Goal: Information Seeking & Learning: Learn about a topic

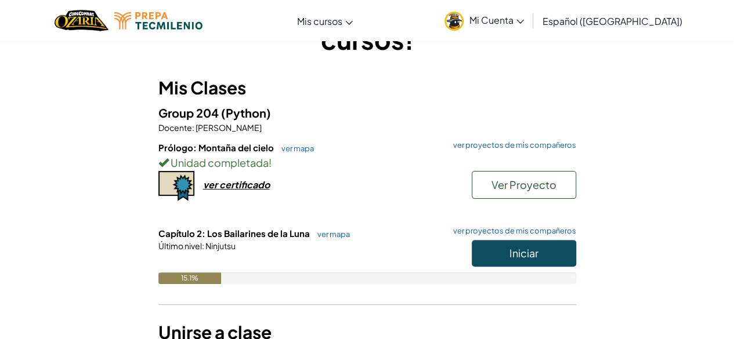
scroll to position [91, 0]
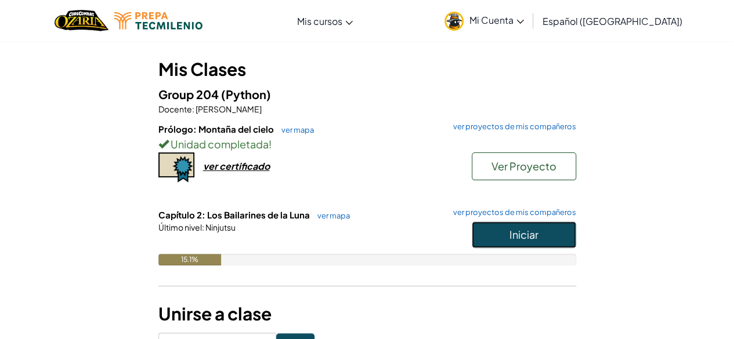
click at [527, 234] on span "Iniciar" at bounding box center [523, 234] width 29 height 13
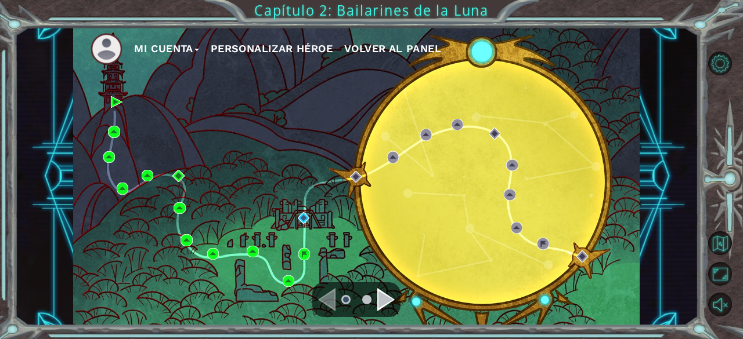
click at [527, 234] on div "Mi Cuenta Personalizar héroe Volver al panel" at bounding box center [356, 176] width 566 height 299
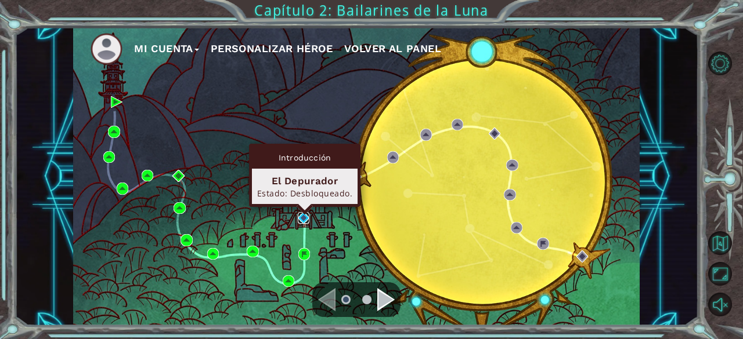
click at [301, 215] on img at bounding box center [304, 218] width 12 height 12
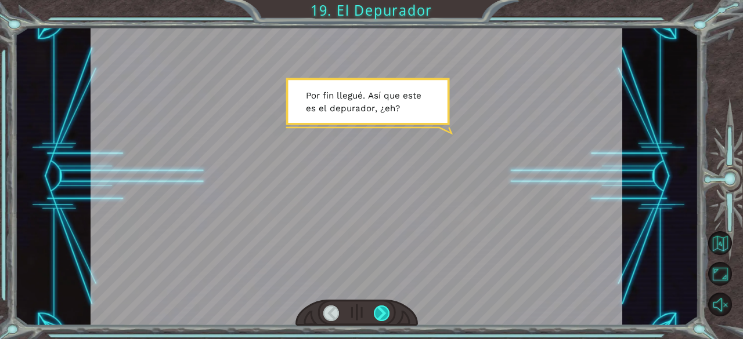
click at [383, 320] on div at bounding box center [382, 314] width 16 height 16
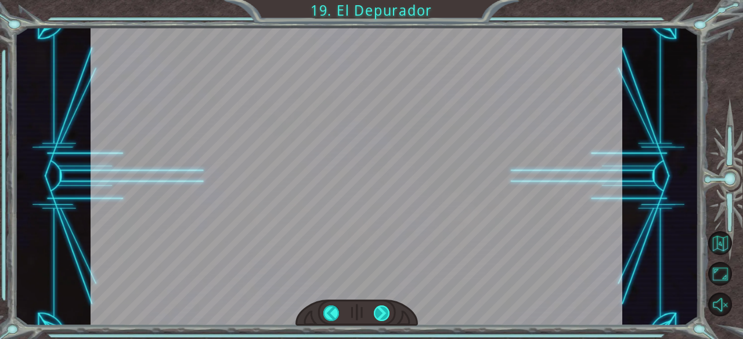
click at [382, 321] on div at bounding box center [382, 314] width 16 height 16
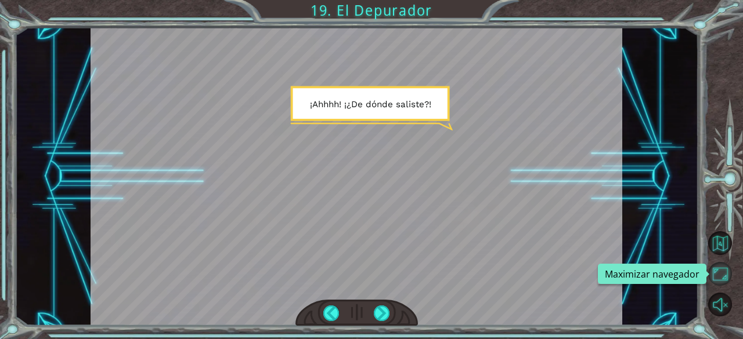
click at [717, 268] on button "Maximizar navegador" at bounding box center [720, 274] width 24 height 24
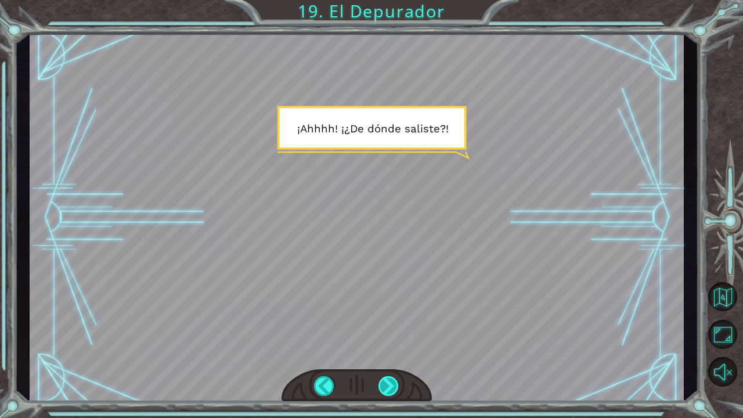
click at [397, 339] on div at bounding box center [388, 386] width 21 height 20
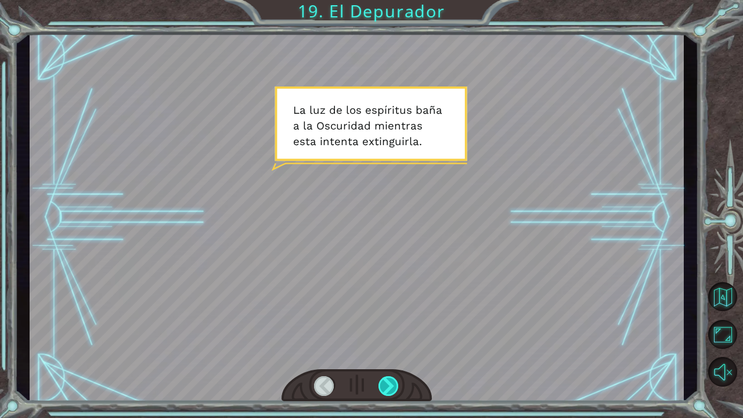
click at [397, 339] on div at bounding box center [388, 386] width 21 height 20
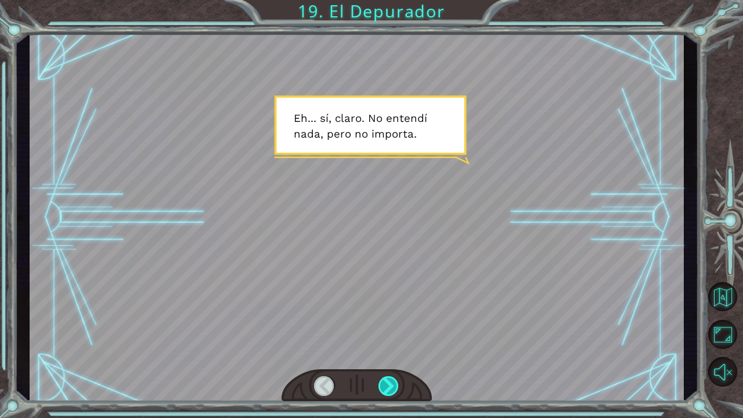
click at [397, 339] on div at bounding box center [388, 386] width 21 height 20
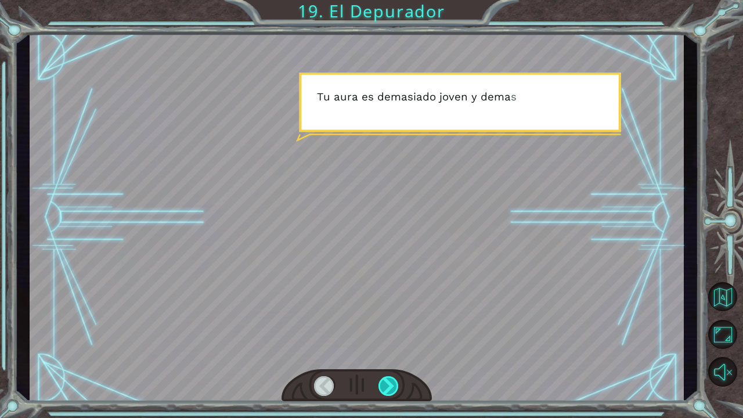
click at [397, 339] on div at bounding box center [388, 386] width 21 height 20
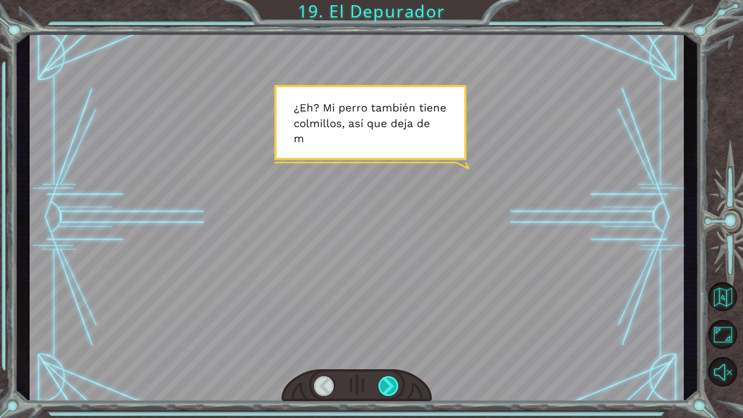
click at [397, 339] on div at bounding box center [388, 386] width 21 height 20
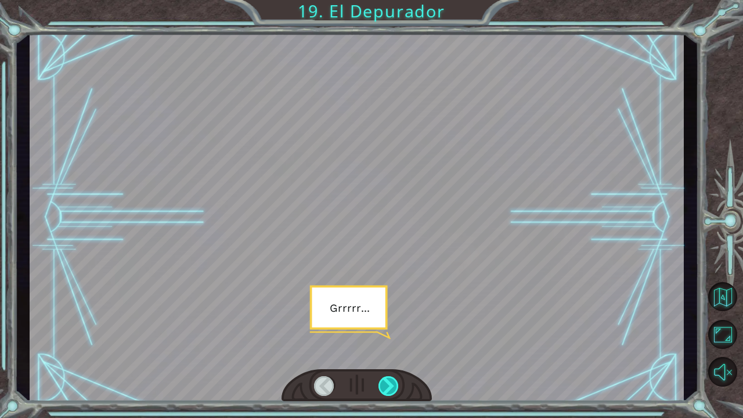
click at [397, 339] on div at bounding box center [388, 386] width 21 height 20
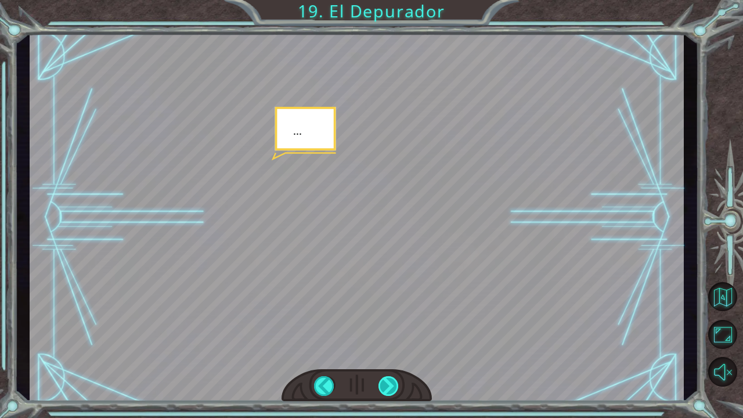
click at [397, 339] on div at bounding box center [388, 386] width 21 height 20
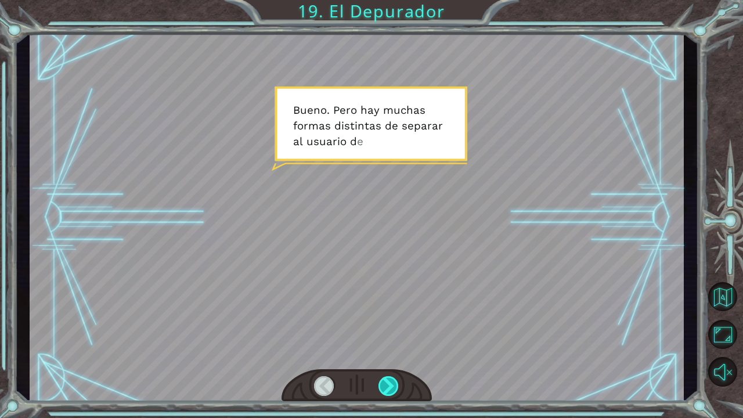
click at [397, 339] on div at bounding box center [388, 386] width 21 height 20
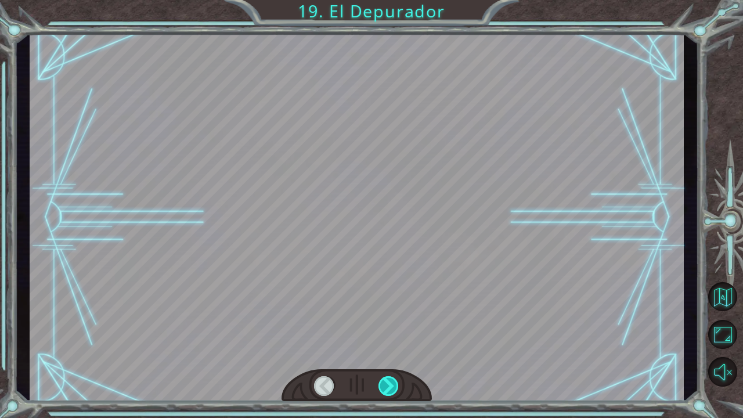
click at [397, 339] on div at bounding box center [388, 386] width 21 height 20
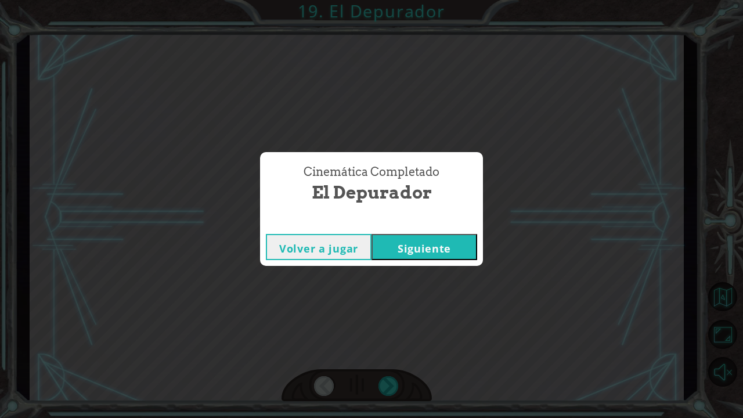
click at [441, 254] on button "Siguiente" at bounding box center [424, 247] width 106 height 26
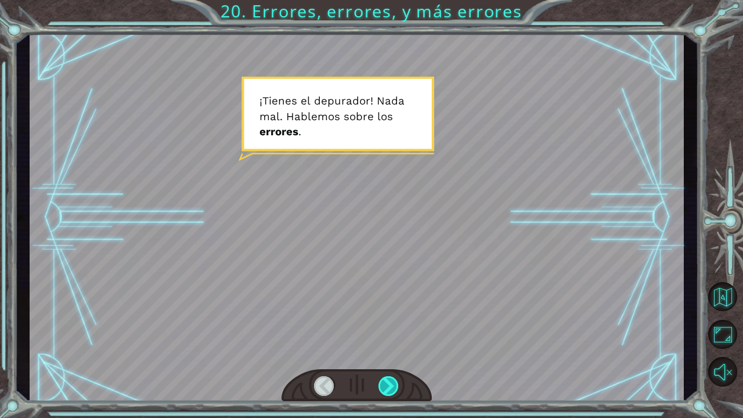
click at [382, 339] on div at bounding box center [388, 386] width 21 height 20
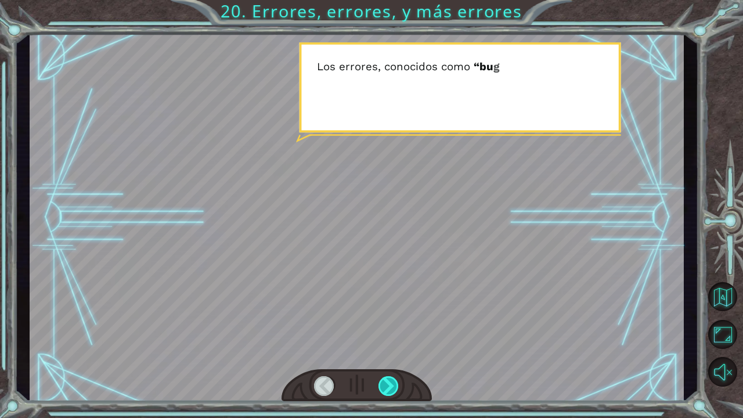
click at [382, 339] on div at bounding box center [388, 386] width 21 height 20
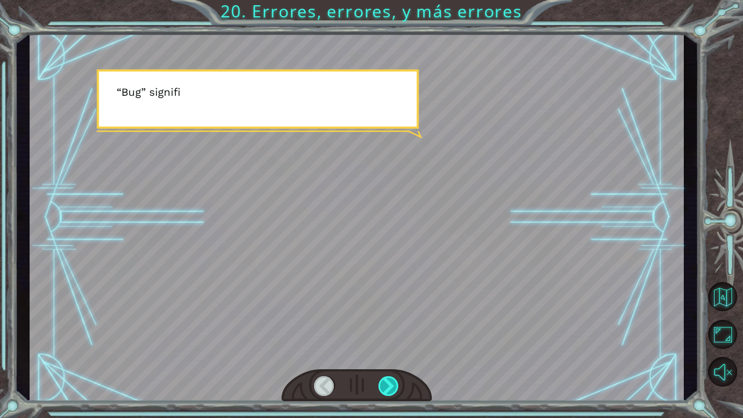
click at [382, 339] on div at bounding box center [388, 386] width 21 height 20
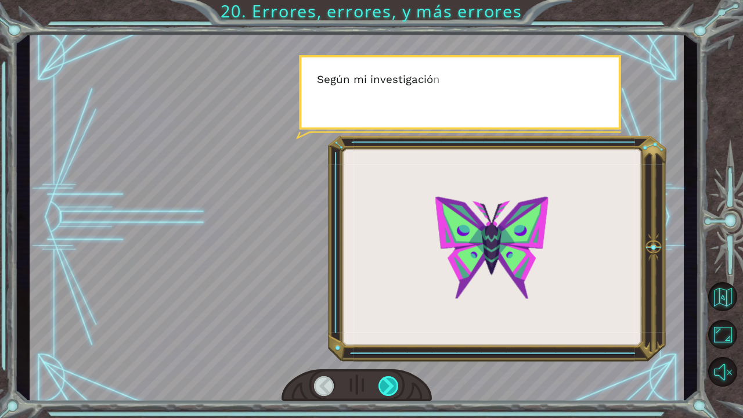
click at [382, 339] on div at bounding box center [388, 386] width 21 height 20
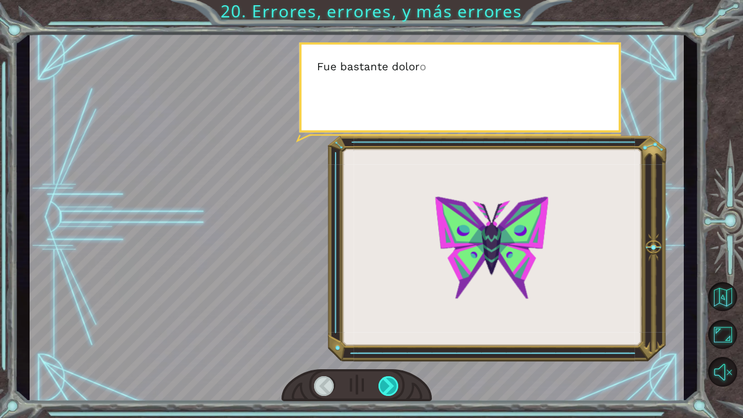
click at [382, 339] on div at bounding box center [388, 386] width 21 height 20
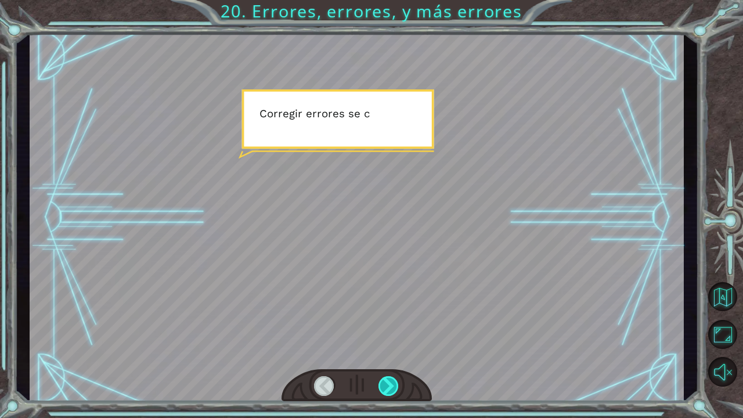
click at [382, 339] on div at bounding box center [388, 386] width 21 height 20
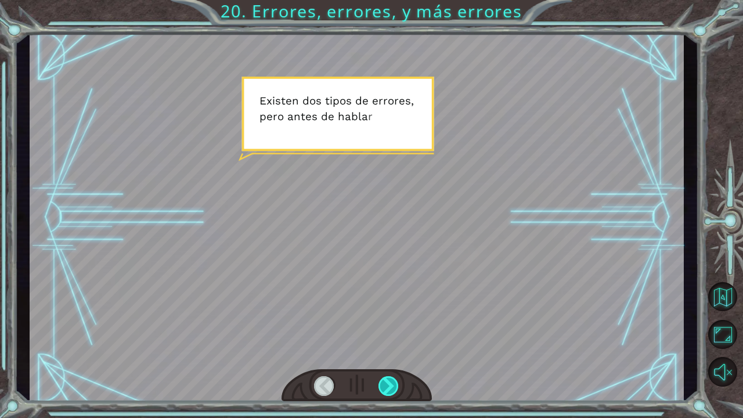
click at [382, 339] on div at bounding box center [388, 386] width 21 height 20
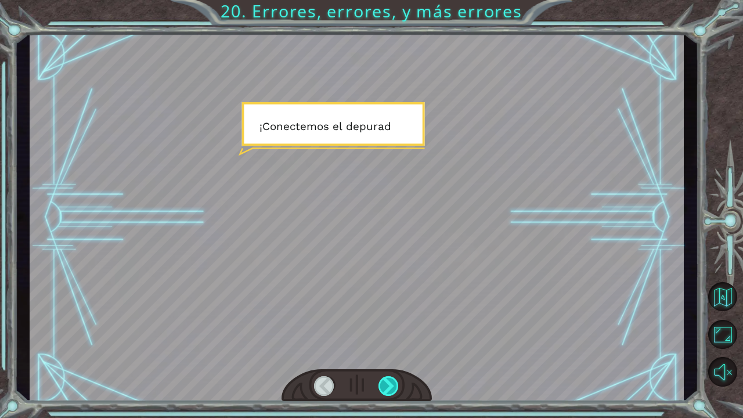
click at [382, 339] on div at bounding box center [388, 386] width 21 height 20
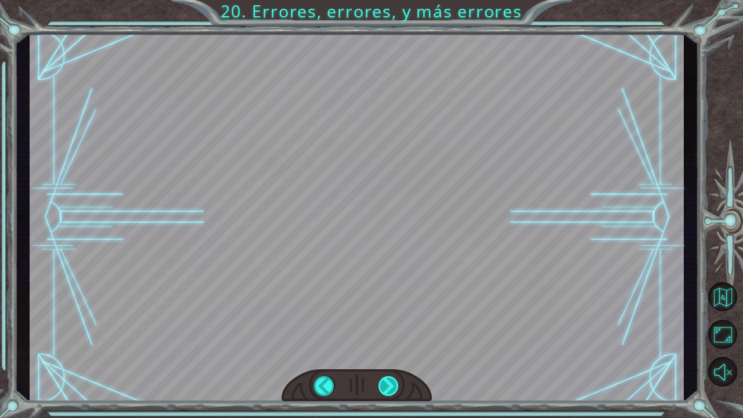
click at [382, 339] on div at bounding box center [388, 386] width 21 height 20
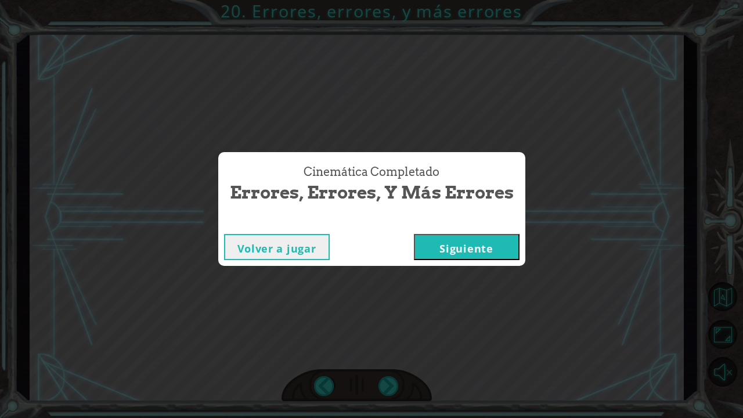
click at [451, 245] on button "Siguiente" at bounding box center [467, 247] width 106 height 26
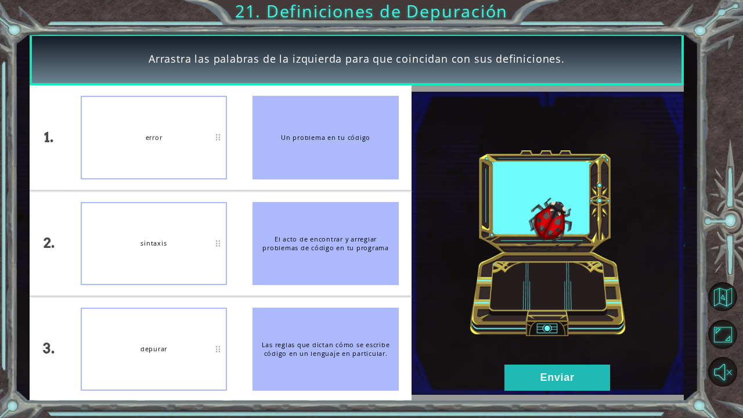
click at [316, 339] on div "Las reglas que dictan cómo se escribe código en un lenguaje en particular." at bounding box center [325, 349] width 146 height 83
drag, startPoint x: 316, startPoint y: 343, endPoint x: 321, endPoint y: 278, distance: 65.2
click at [321, 278] on ul "Un problema en tu código El acto de encontrar y arreglar problemas de código en…" at bounding box center [326, 243] width 172 height 316
click at [548, 339] on button "Enviar" at bounding box center [557, 377] width 106 height 26
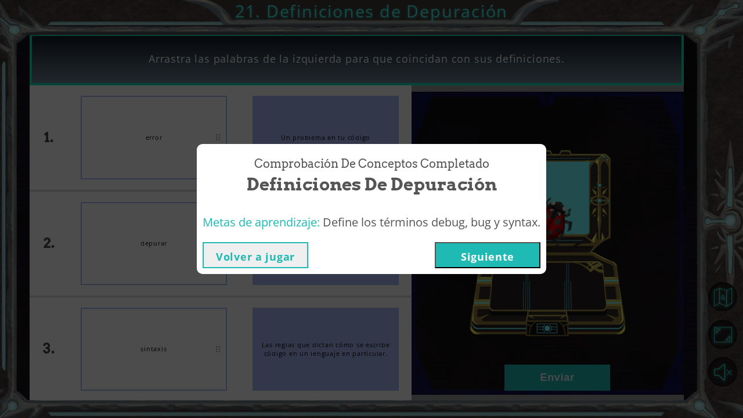
click at [473, 263] on button "Siguiente" at bounding box center [488, 255] width 106 height 26
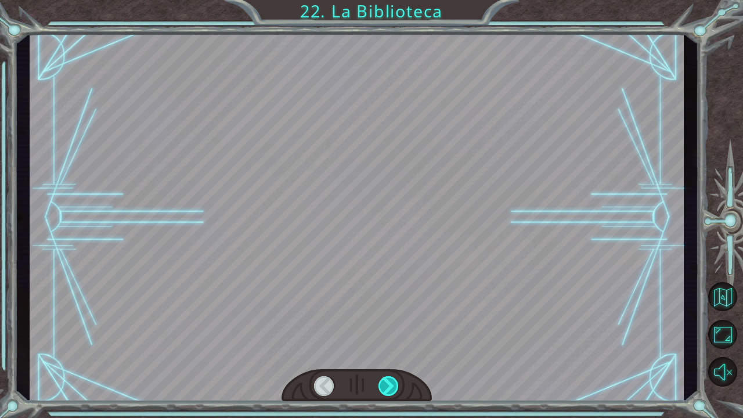
click at [384, 339] on div at bounding box center [388, 386] width 21 height 20
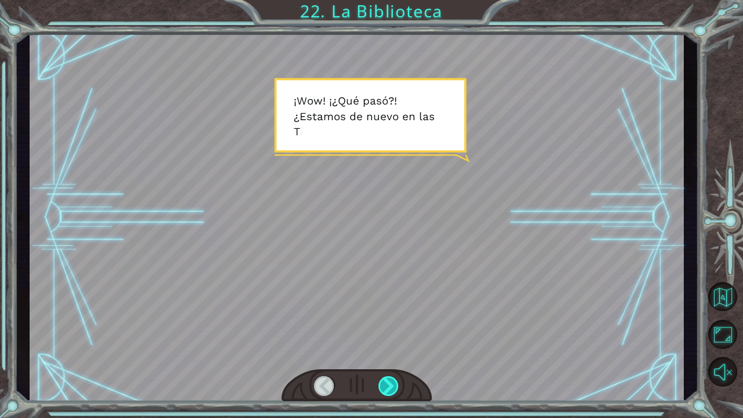
click at [384, 339] on div at bounding box center [388, 386] width 21 height 20
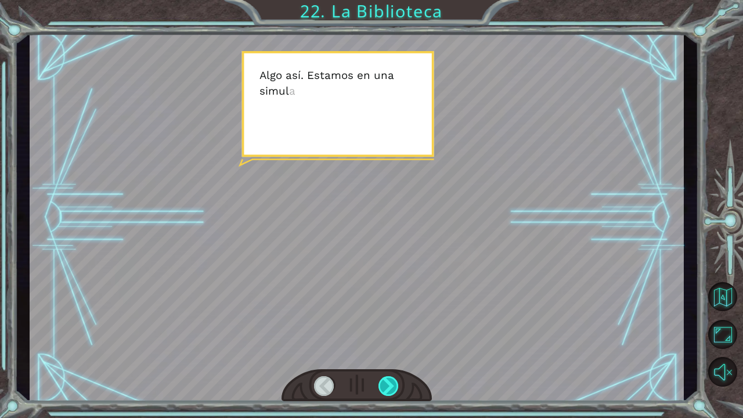
click at [384, 339] on div at bounding box center [388, 386] width 21 height 20
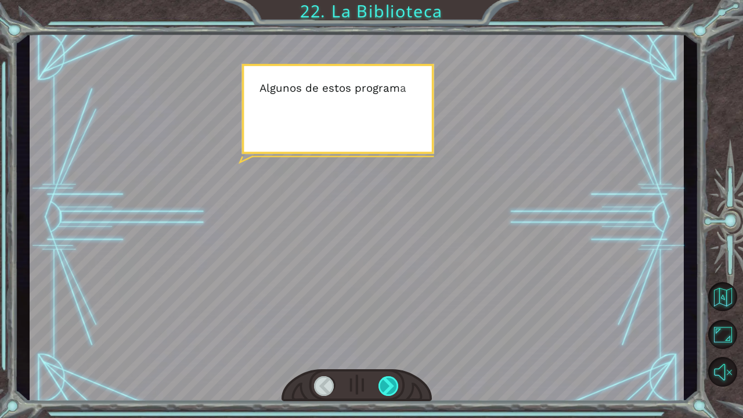
click at [384, 339] on div at bounding box center [388, 386] width 21 height 20
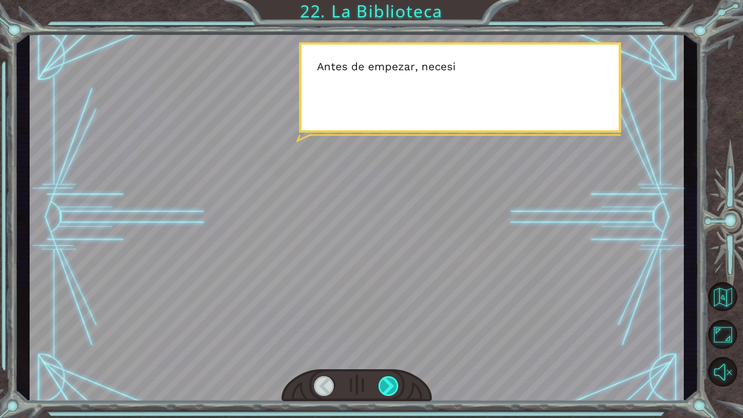
click at [384, 339] on div at bounding box center [388, 386] width 21 height 20
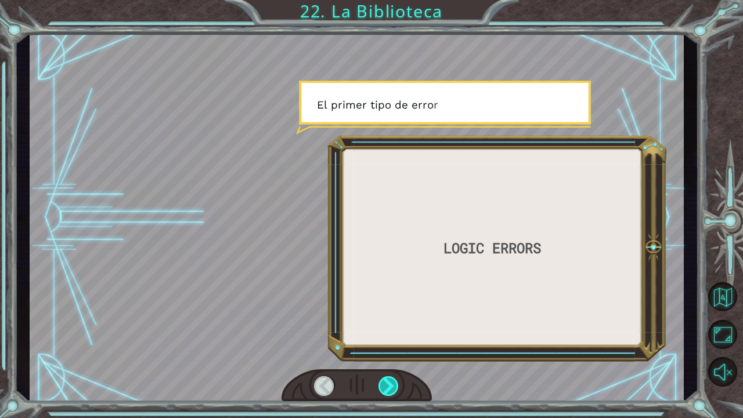
click at [384, 339] on div at bounding box center [388, 386] width 21 height 20
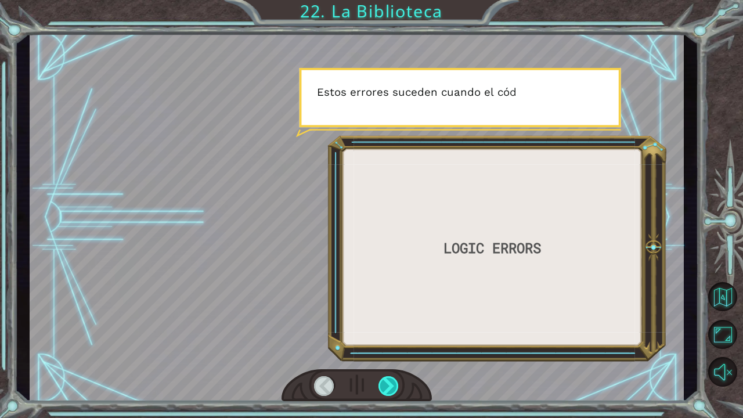
click at [384, 339] on div at bounding box center [388, 386] width 21 height 20
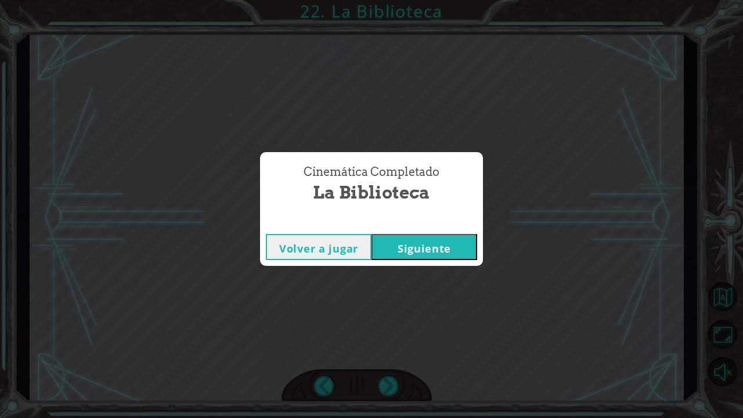
click at [371, 234] on button "Siguiente" at bounding box center [424, 247] width 106 height 26
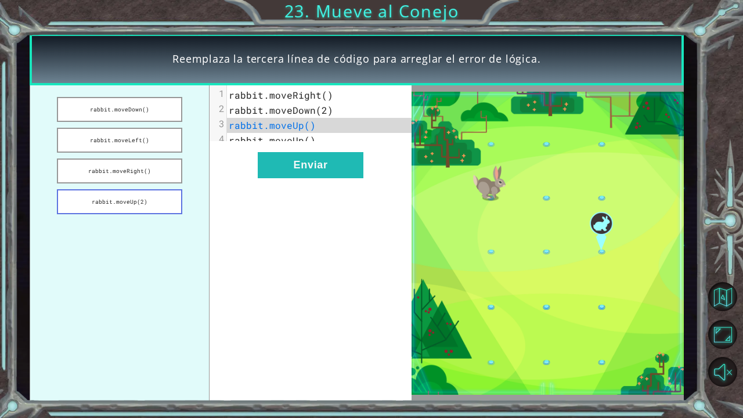
click at [120, 208] on button "rabbit.moveUp(2)" at bounding box center [119, 201] width 125 height 25
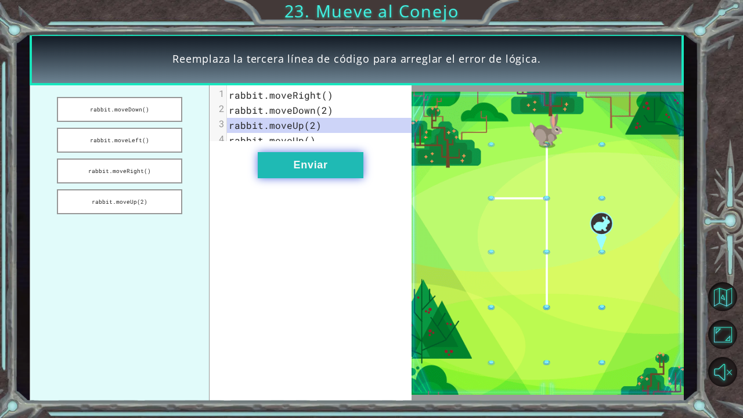
click at [282, 170] on button "Enviar" at bounding box center [311, 165] width 106 height 26
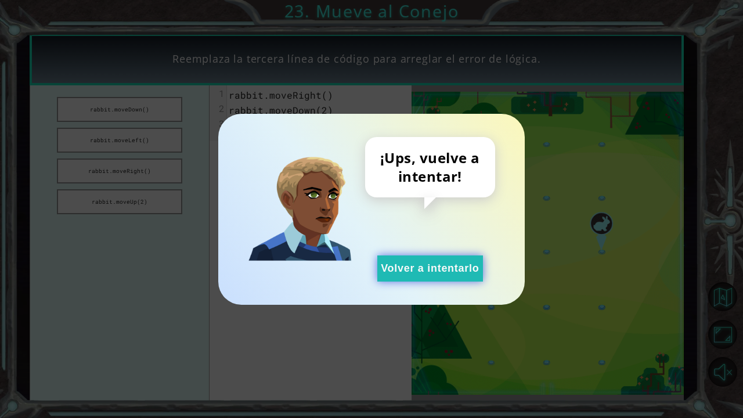
click at [454, 257] on button "Volver a intentarlo" at bounding box center [430, 268] width 106 height 26
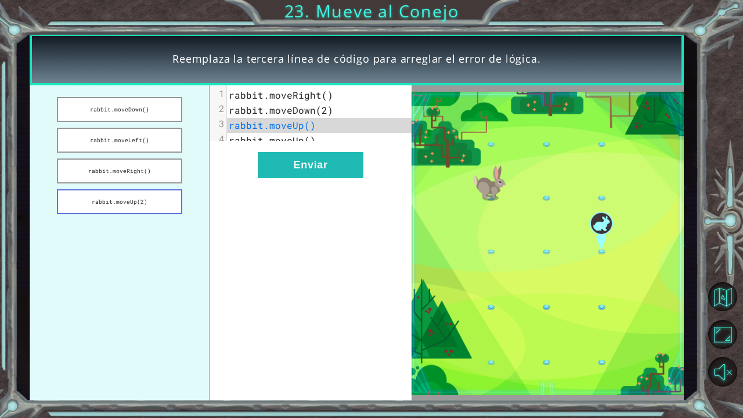
click at [144, 210] on button "rabbit.moveUp(2)" at bounding box center [119, 201] width 125 height 25
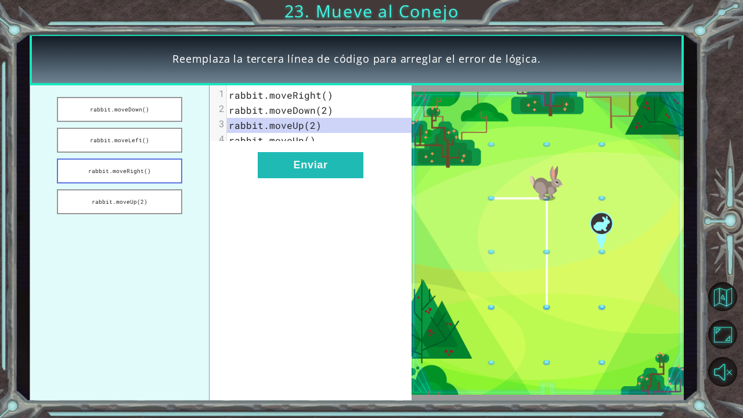
click at [144, 161] on button "rabbit.moveRight()" at bounding box center [119, 170] width 125 height 25
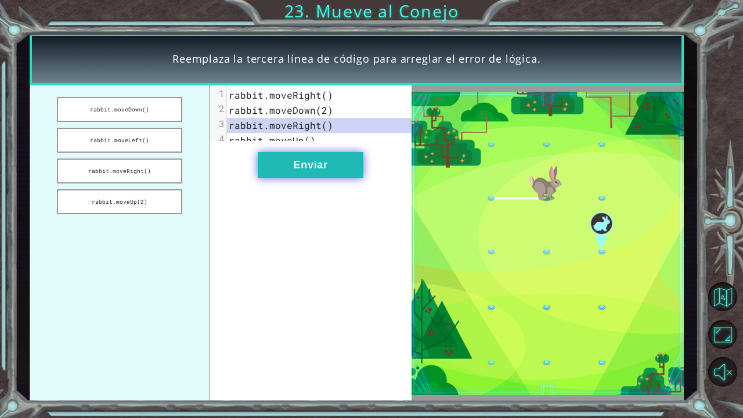
click at [284, 178] on button "Enviar" at bounding box center [311, 165] width 106 height 26
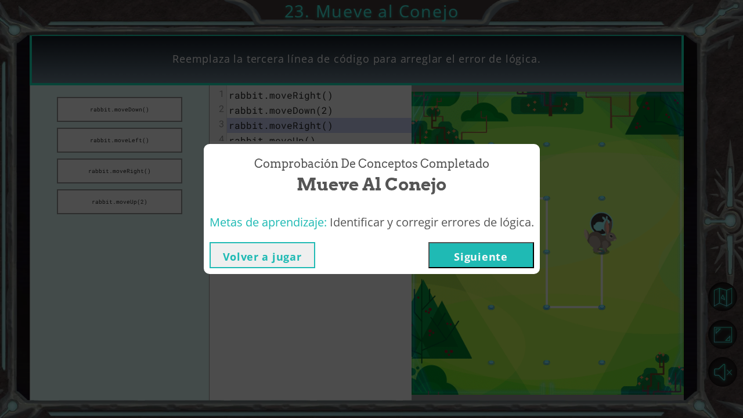
click at [475, 260] on button "Siguiente" at bounding box center [481, 255] width 106 height 26
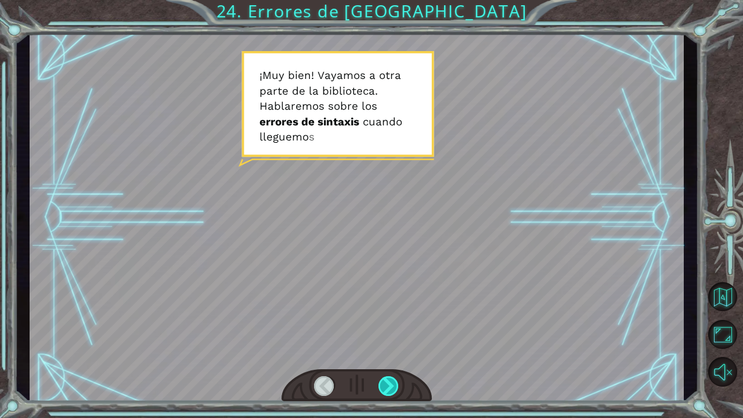
click at [395, 339] on div at bounding box center [388, 386] width 21 height 20
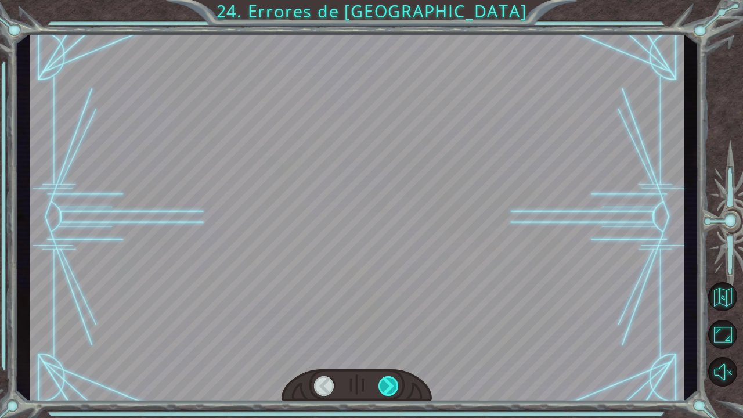
click at [395, 339] on div at bounding box center [388, 386] width 21 height 20
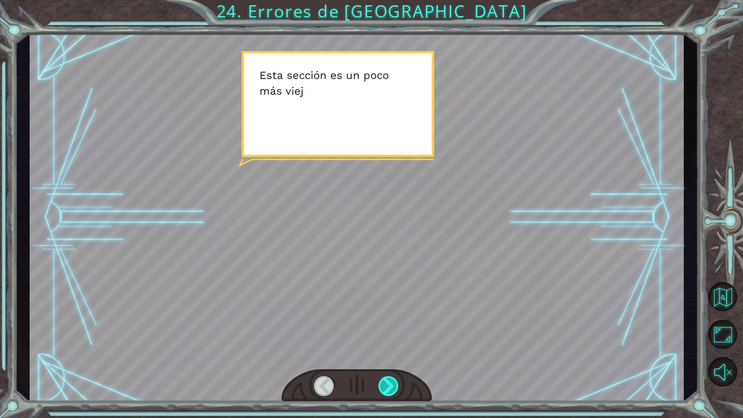
click at [395, 339] on div at bounding box center [388, 386] width 21 height 20
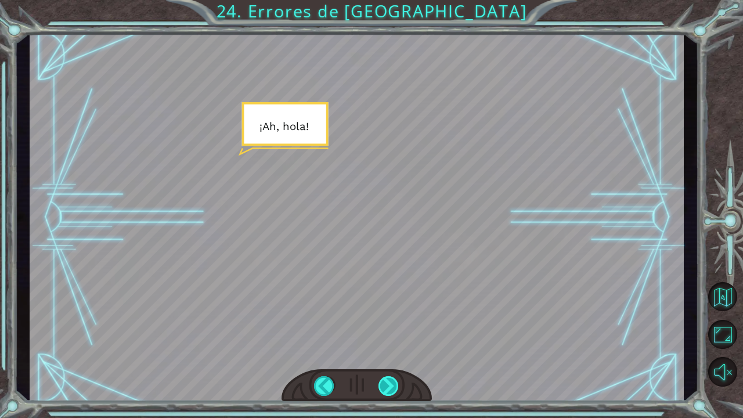
click at [395, 339] on div at bounding box center [388, 386] width 21 height 20
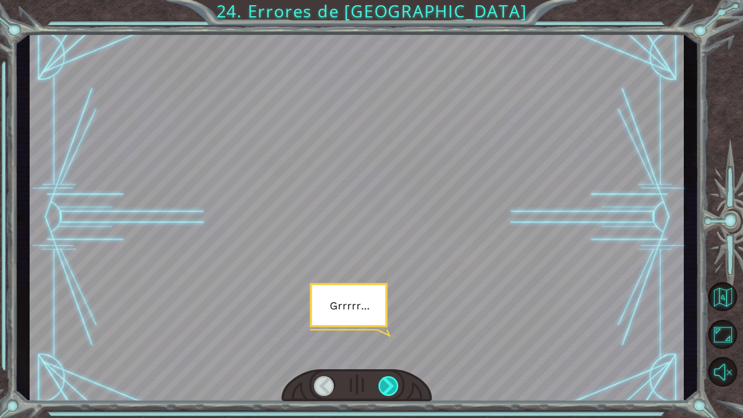
click at [395, 339] on div at bounding box center [388, 386] width 21 height 20
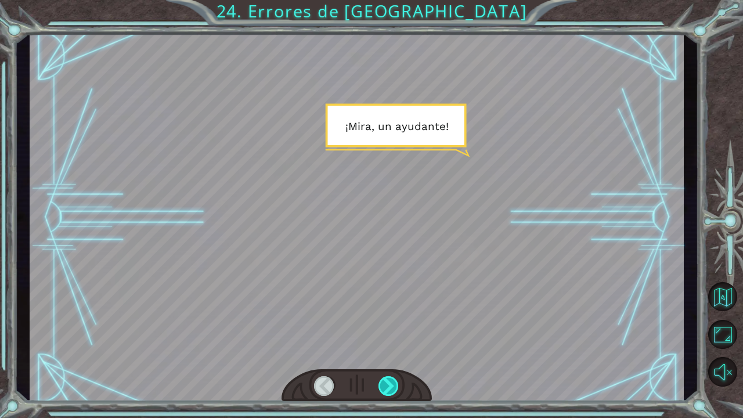
click at [395, 339] on div at bounding box center [388, 386] width 21 height 20
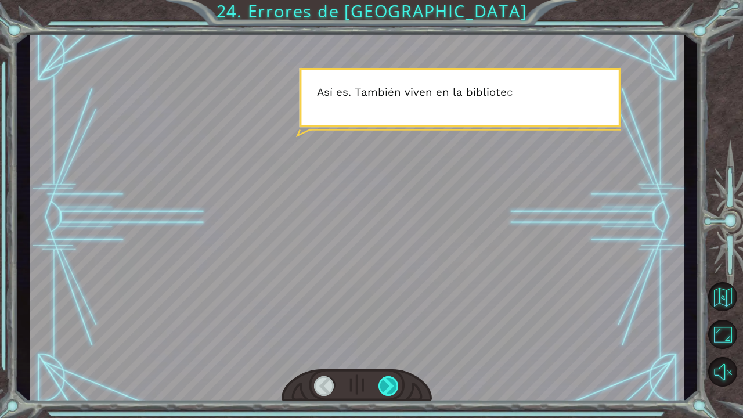
click at [395, 339] on div at bounding box center [388, 386] width 21 height 20
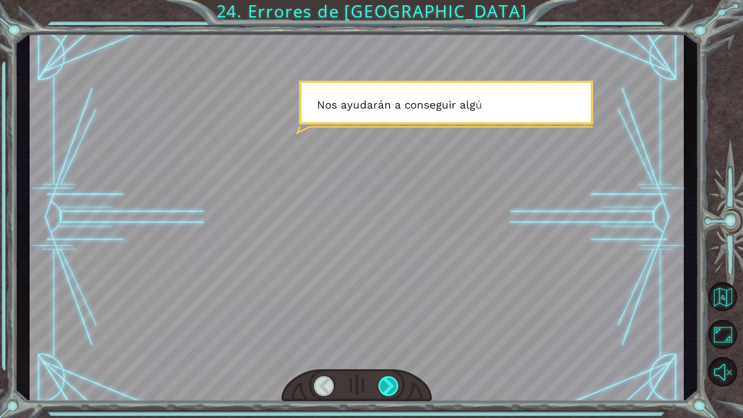
click at [395, 339] on div at bounding box center [388, 386] width 21 height 20
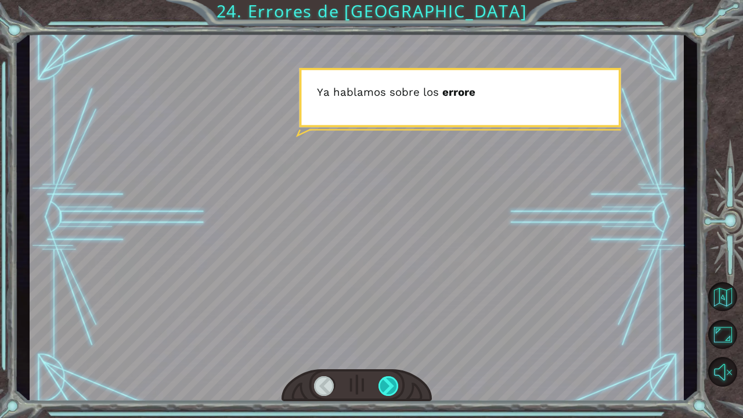
click at [395, 339] on div at bounding box center [388, 386] width 21 height 20
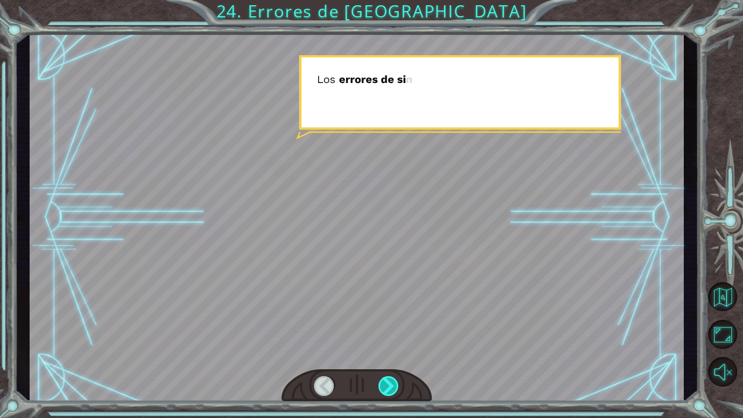
click at [395, 339] on div at bounding box center [388, 386] width 21 height 20
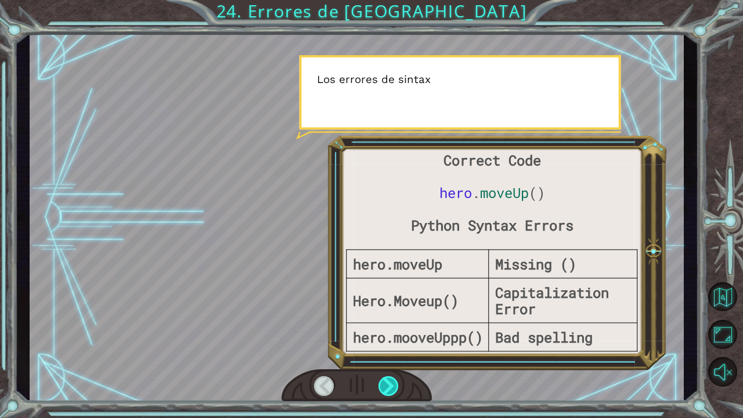
click at [395, 339] on div at bounding box center [388, 386] width 21 height 20
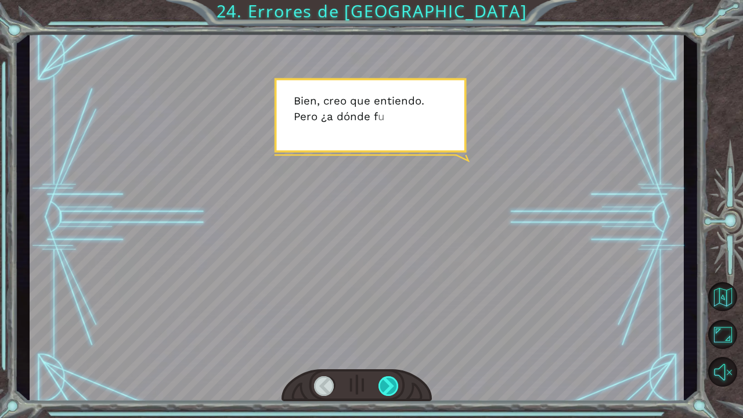
click at [395, 339] on div at bounding box center [388, 386] width 21 height 20
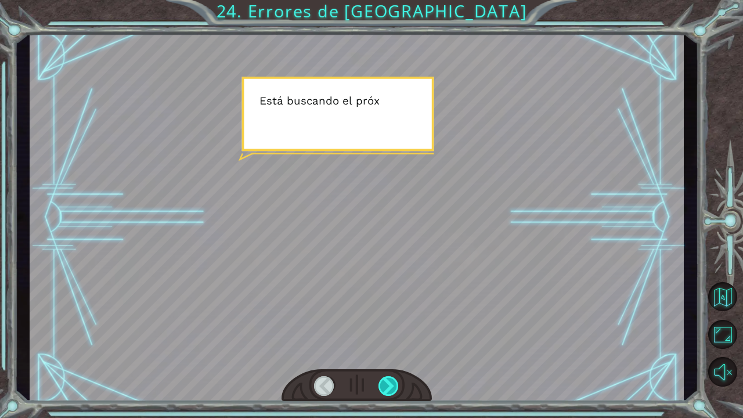
click at [395, 339] on div at bounding box center [388, 386] width 21 height 20
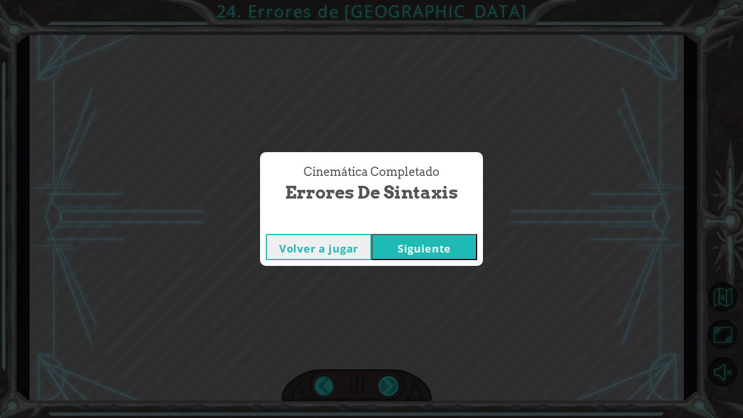
click at [371, 234] on button "Siguiente" at bounding box center [424, 247] width 106 height 26
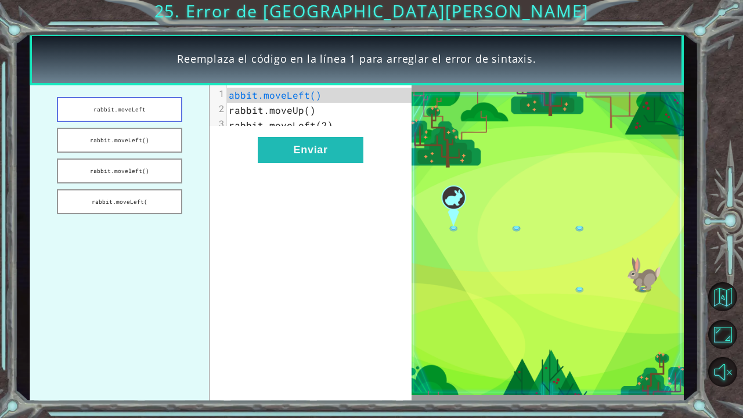
click at [153, 113] on button "rabbit.moveLeft" at bounding box center [119, 109] width 125 height 25
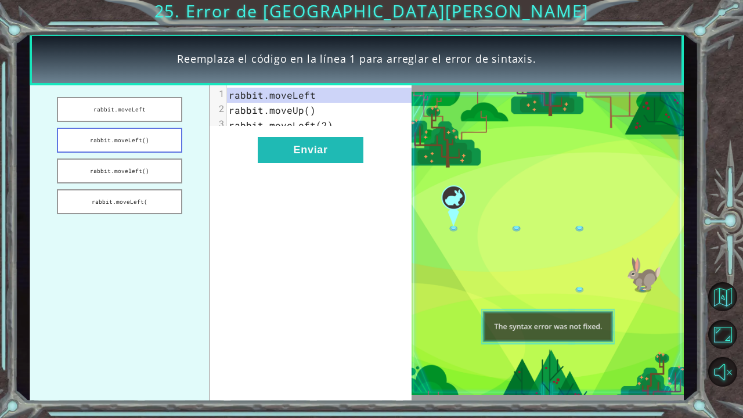
click at [152, 146] on button "rabbit.moveLeft()" at bounding box center [119, 140] width 125 height 25
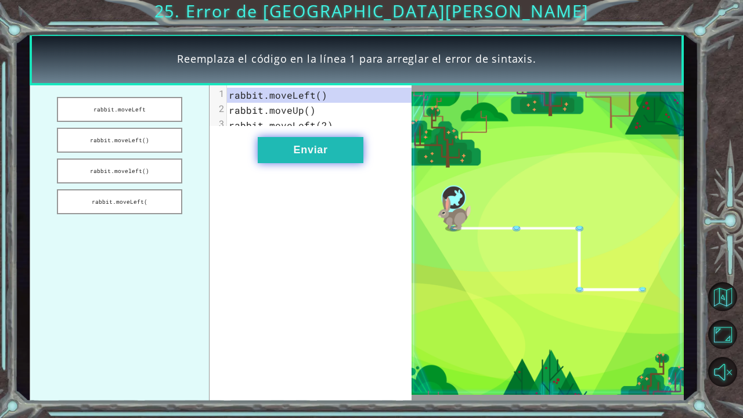
click at [297, 147] on button "Enviar" at bounding box center [311, 150] width 106 height 26
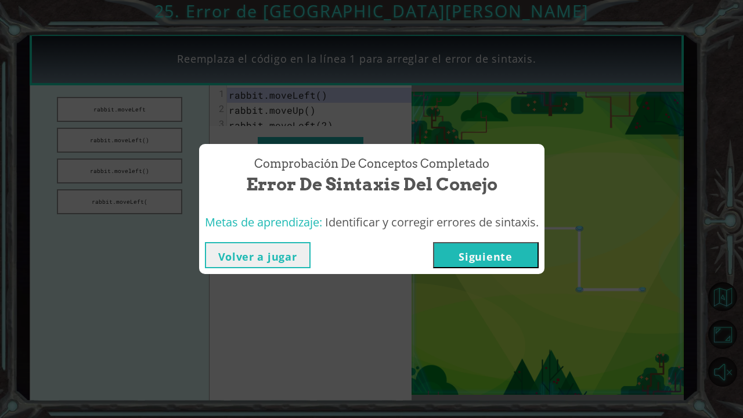
click at [484, 258] on button "Siguiente" at bounding box center [486, 255] width 106 height 26
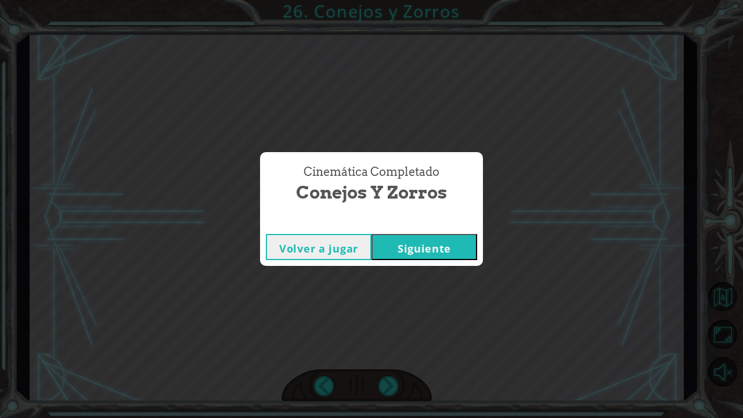
click button "Siguiente" at bounding box center [424, 247] width 106 height 26
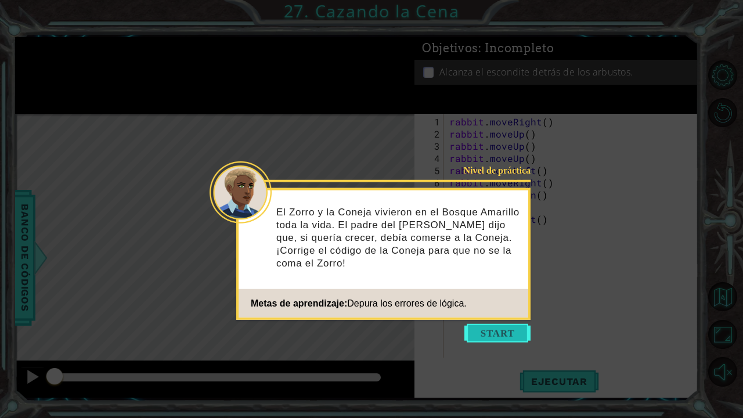
click at [509, 332] on button "Start" at bounding box center [497, 333] width 66 height 19
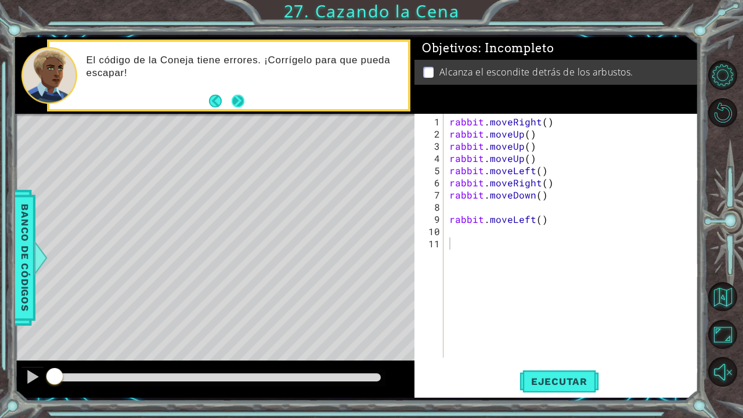
click at [241, 96] on button "Next" at bounding box center [238, 101] width 16 height 16
click at [472, 206] on div "rabbit . moveRight ( ) rabbit . moveUp ( ) rabbit . moveUp ( ) rabbit . moveUp …" at bounding box center [574, 249] width 254 height 268
type textarea "rabbit.moveDown()"
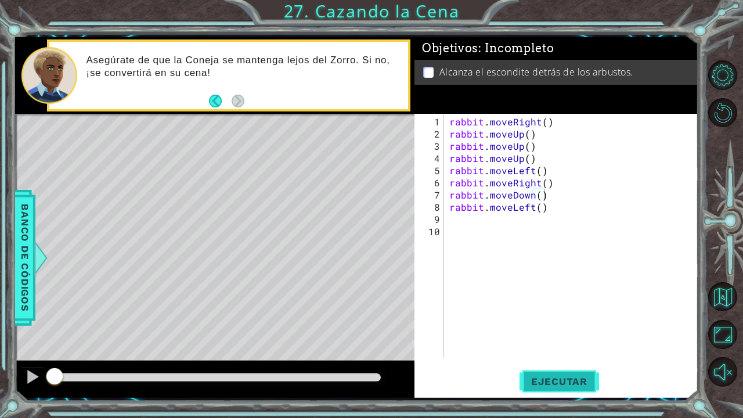
click at [543, 339] on span "Ejecutar" at bounding box center [558, 381] width 79 height 12
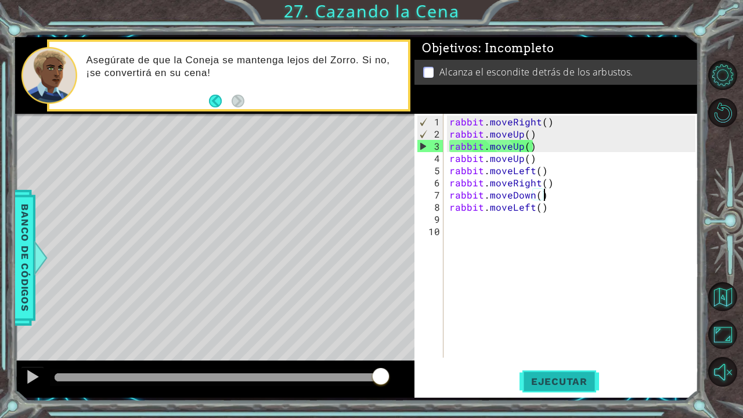
click at [543, 339] on span "Ejecutar" at bounding box center [558, 381] width 79 height 12
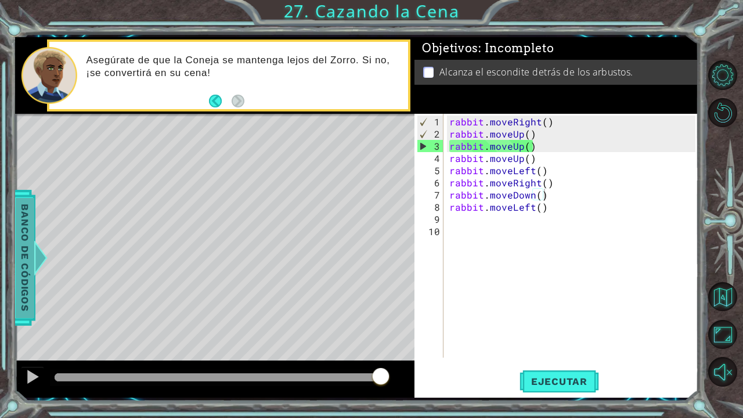
click at [17, 280] on span "Banco de códigos" at bounding box center [25, 257] width 19 height 120
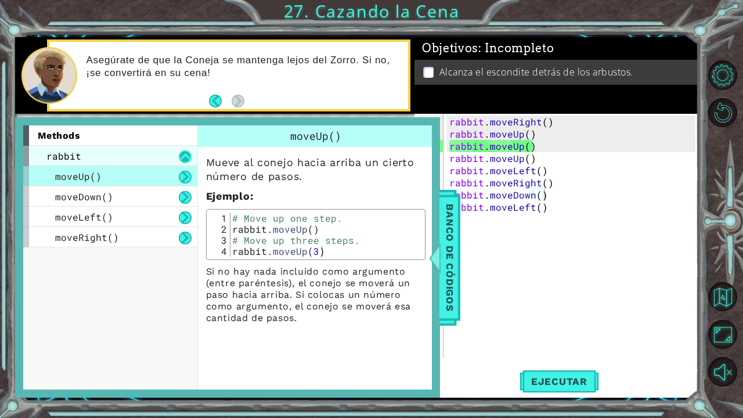
click at [184, 154] on button at bounding box center [185, 156] width 13 height 13
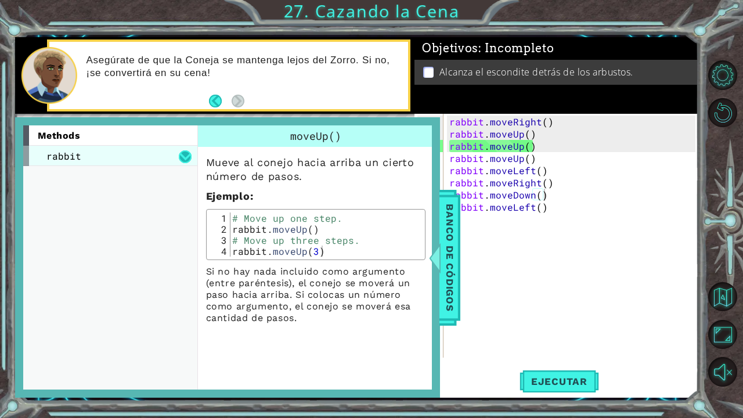
click at [184, 154] on button at bounding box center [185, 156] width 13 height 13
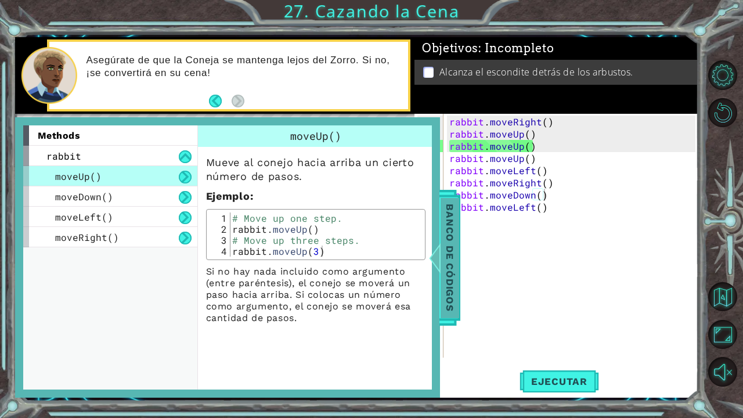
click at [444, 256] on span "Banco de códigos" at bounding box center [449, 257] width 19 height 120
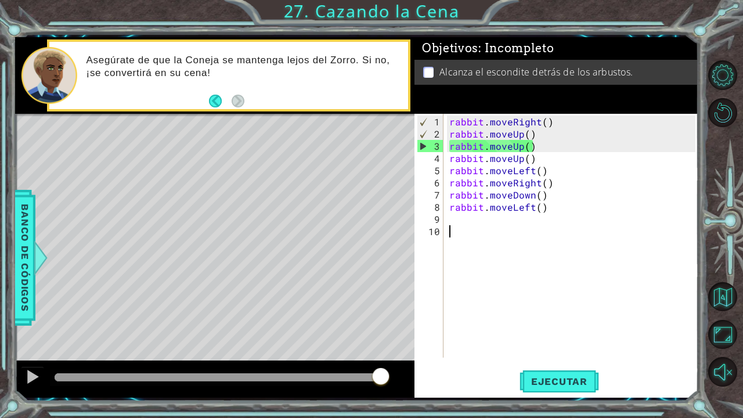
click at [515, 230] on div "rabbit . moveRight ( ) rabbit . moveUp ( ) rabbit . moveUp ( ) rabbit . moveUp …" at bounding box center [574, 249] width 254 height 268
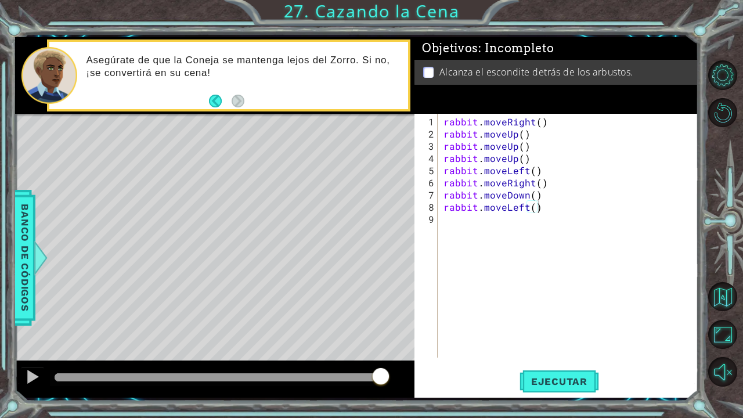
click at [426, 67] on p at bounding box center [428, 72] width 10 height 11
click at [545, 339] on span "Ejecutar" at bounding box center [558, 381] width 79 height 12
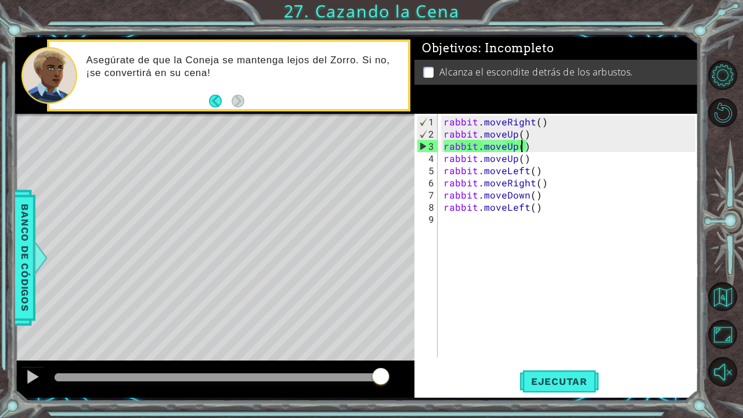
click at [523, 150] on div "rabbit . moveRight ( ) rabbit . moveUp ( ) rabbit . moveUp ( ) rabbit . moveUp …" at bounding box center [571, 249] width 260 height 268
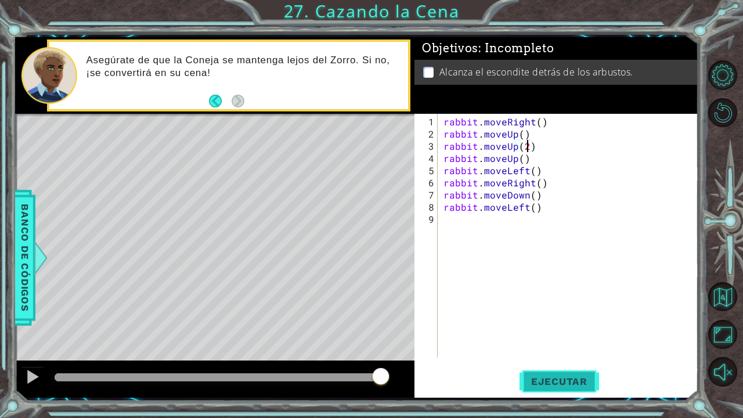
click at [547, 339] on button "Ejecutar" at bounding box center [558, 381] width 79 height 28
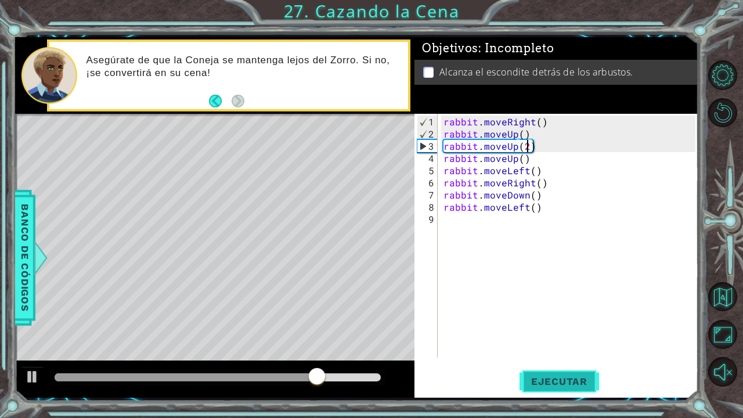
type textarea "rabbit.moveUp()"
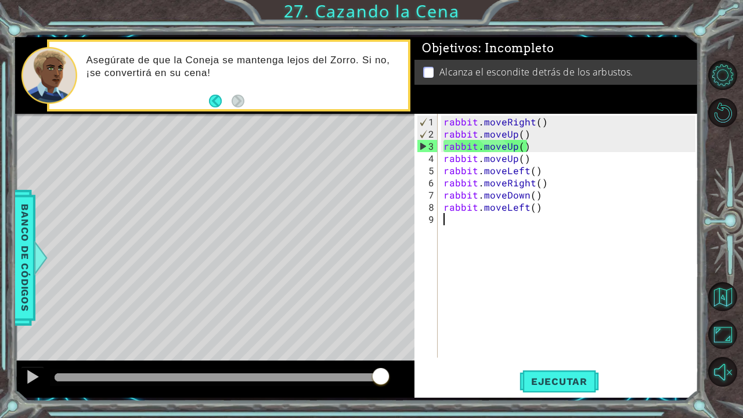
click at [497, 282] on div "rabbit . moveRight ( ) rabbit . moveUp ( ) rabbit . moveUp ( ) rabbit . moveUp …" at bounding box center [571, 249] width 260 height 268
click at [533, 339] on button "Ejecutar" at bounding box center [558, 381] width 79 height 28
click at [571, 339] on span "Ejecutar" at bounding box center [558, 381] width 79 height 12
click at [520, 225] on div "rabbit . moveRight ( ) rabbit . moveUp ( ) rabbit . moveUp ( ) rabbit . moveUp …" at bounding box center [571, 249] width 260 height 268
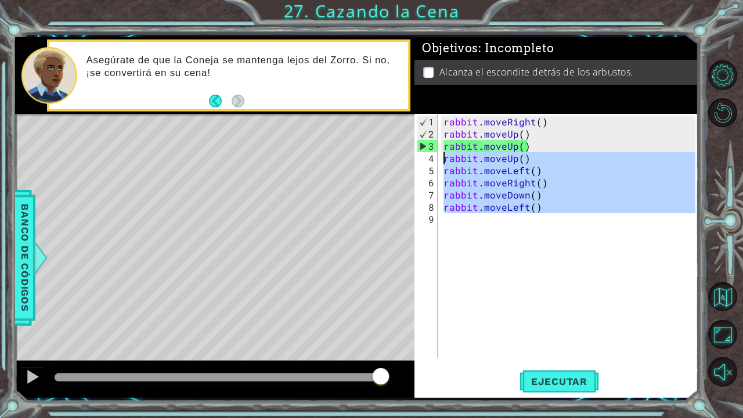
drag, startPoint x: 548, startPoint y: 218, endPoint x: 436, endPoint y: 159, distance: 126.7
click at [436, 159] on div "1 2 3 4 5 6 7 8 9 rabbit . moveRight ( ) rabbit . moveUp ( ) rabbit . moveUp ( …" at bounding box center [554, 236] width 281 height 244
type textarea "rabbit.moveUp() rabbit.moveLeft()"
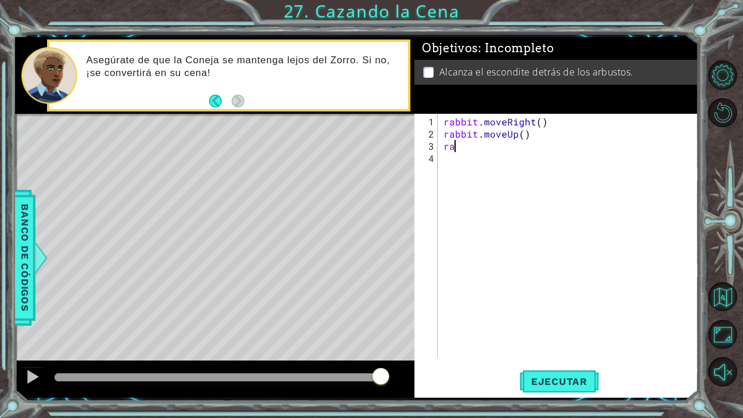
type textarea "r"
type textarea "rabbit.moveUp()"
click at [541, 339] on span "Ejecutar" at bounding box center [558, 381] width 79 height 12
type textarea "rabbit.moveRight()"
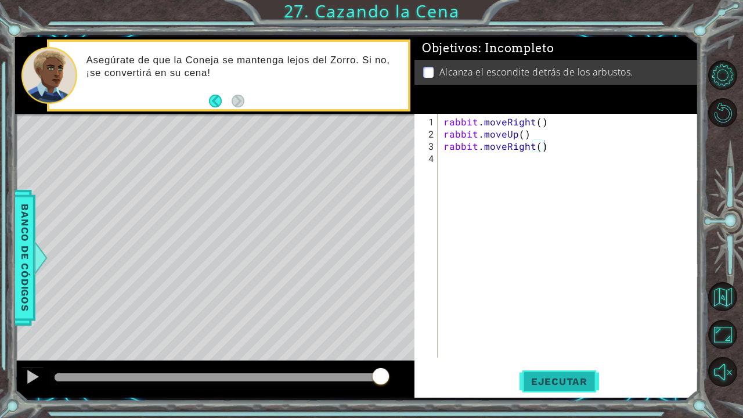
click at [574, 339] on span "Ejecutar" at bounding box center [558, 381] width 79 height 12
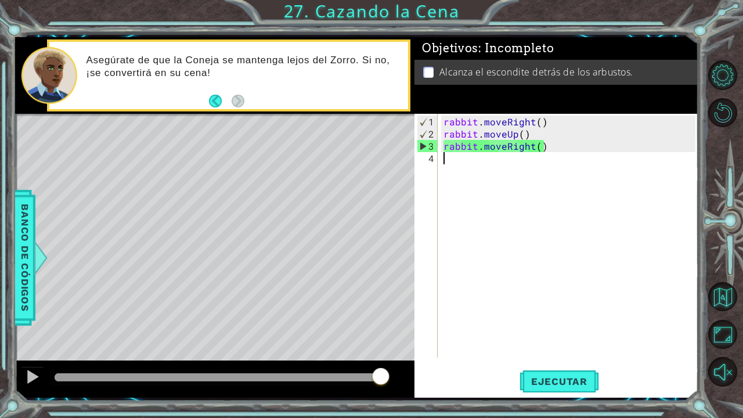
click at [497, 168] on div "rabbit . moveRight ( ) rabbit . moveUp ( ) rabbit . moveRight ( )" at bounding box center [571, 249] width 260 height 268
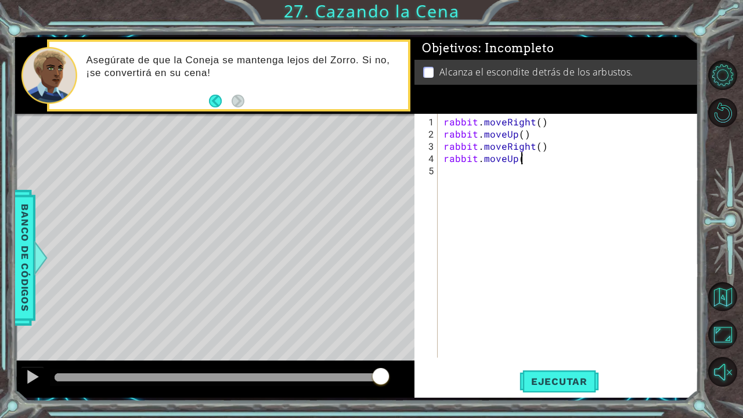
scroll to position [0, 5]
click at [520, 161] on div "rabbit . moveRight ( ) rabbit . moveUp ( ) rabbit . moveRight ( ) rabbit . move…" at bounding box center [571, 249] width 260 height 268
click at [564, 339] on span "Ejecutar" at bounding box center [558, 381] width 79 height 12
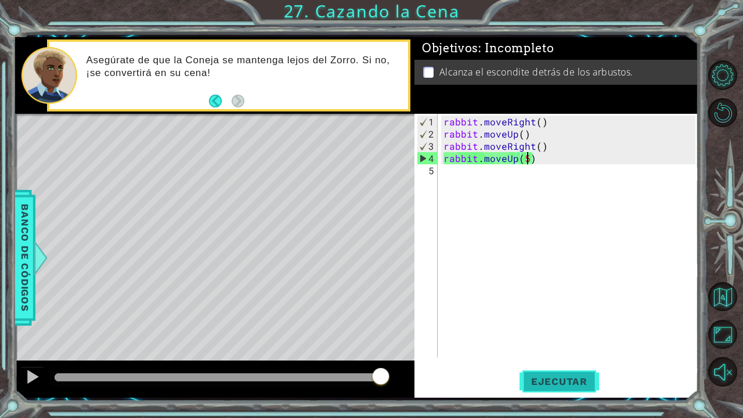
type textarea "rabbit.moveUp()"
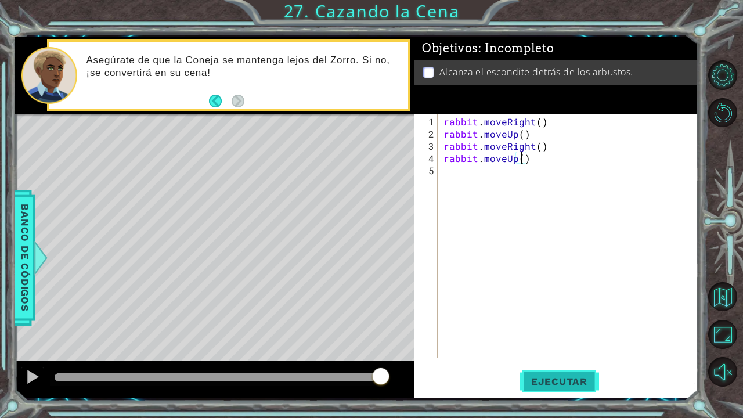
click at [564, 339] on span "Ejecutar" at bounding box center [558, 381] width 79 height 12
type textarea "rabbit.moveUp()"
click at [562, 339] on span "Ejecutar" at bounding box center [558, 381] width 79 height 12
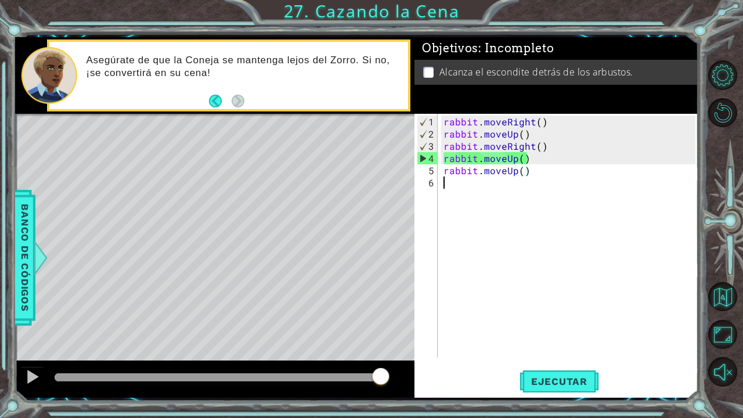
click at [481, 191] on div "rabbit . moveRight ( ) rabbit . moveUp ( ) rabbit . moveRight ( ) rabbit . move…" at bounding box center [571, 249] width 260 height 268
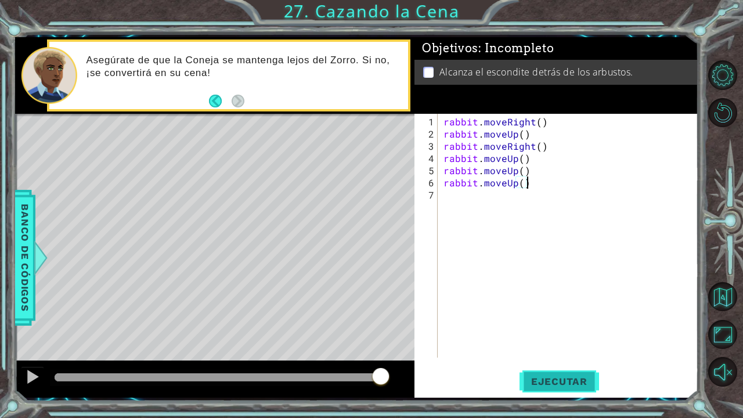
type textarea "rabbit.moveUp()"
click at [554, 339] on button "Ejecutar" at bounding box center [558, 381] width 79 height 28
